Goal: Task Accomplishment & Management: Manage account settings

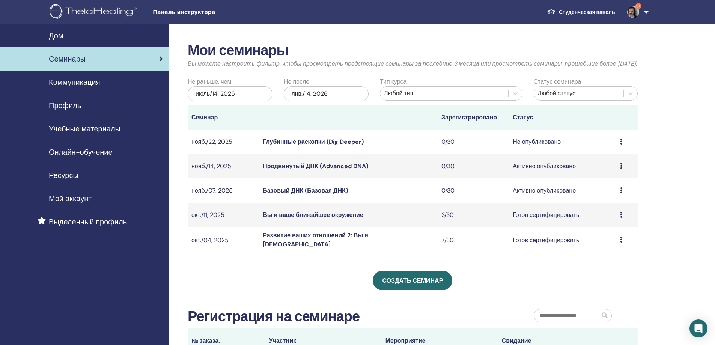
click at [299, 219] on font "Вы и ваше ближайшее окружение" at bounding box center [313, 215] width 101 height 8
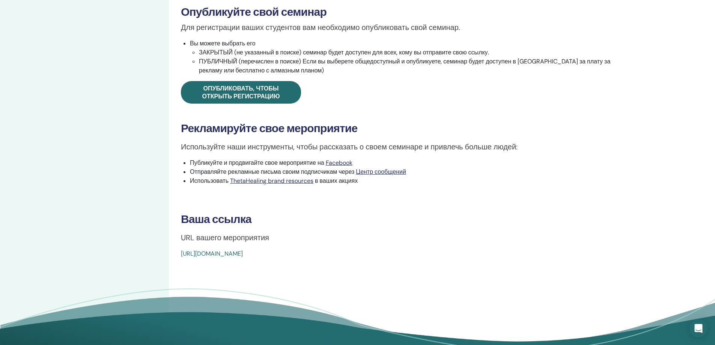
scroll to position [338, 0]
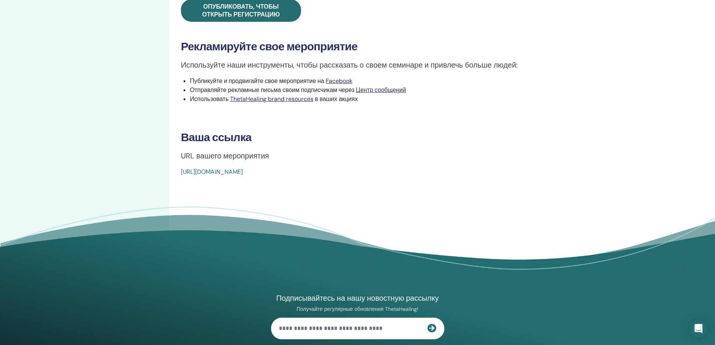
drag, startPoint x: 178, startPoint y: 169, endPoint x: 359, endPoint y: 171, distance: 181.8
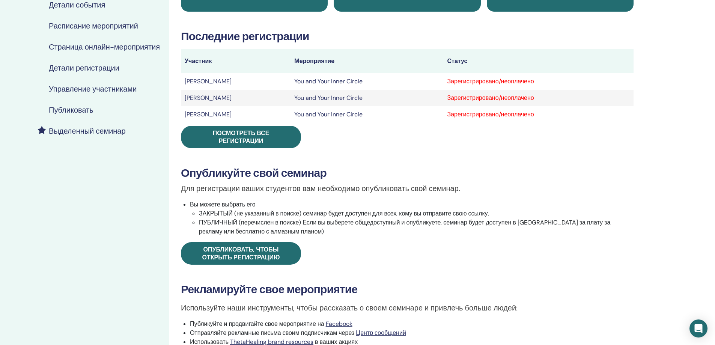
scroll to position [0, 0]
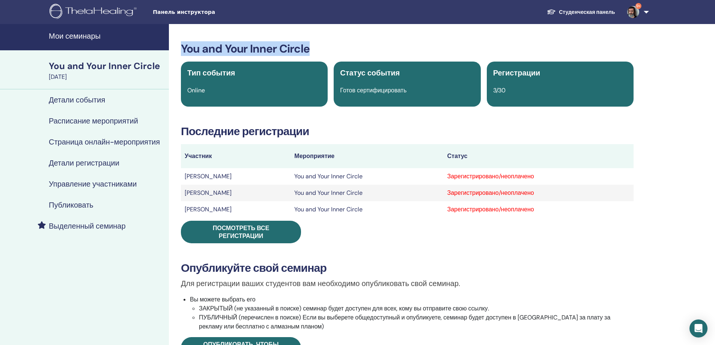
drag, startPoint x: 181, startPoint y: 47, endPoint x: 315, endPoint y: 47, distance: 134.4
click at [315, 47] on h3 "You and Your Inner Circle" at bounding box center [407, 49] width 453 height 14
copy h3 "You and Your Inner Circle"
click at [688, 87] on div "Мои семинары You and Your Inner Circle [DATE] Детали события Расписание меропри…" at bounding box center [357, 322] width 715 height 596
